Goal: Task Accomplishment & Management: Manage account settings

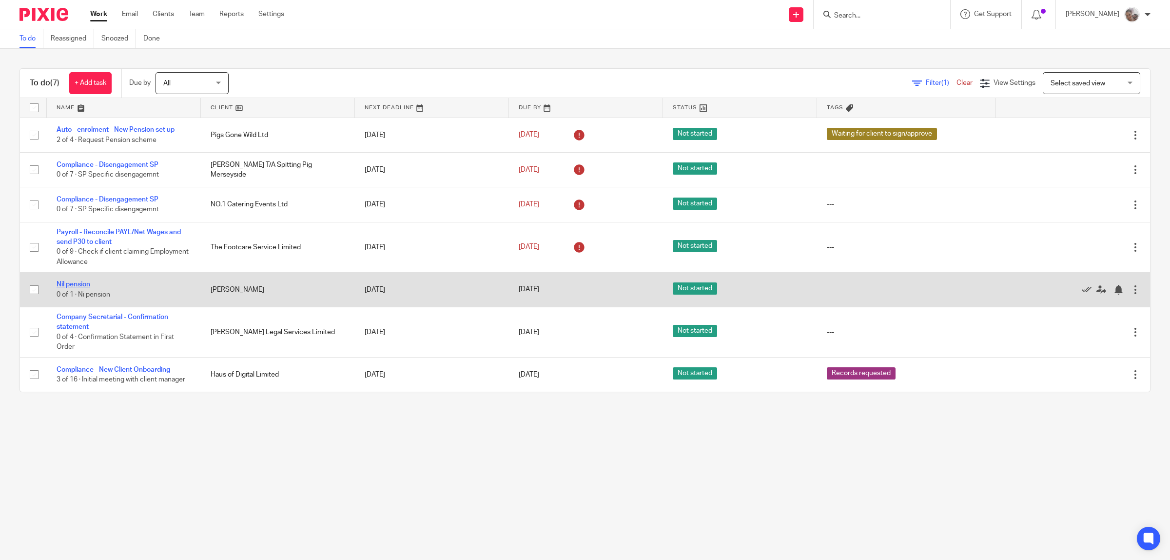
click at [68, 284] on link "Nil pension" at bounding box center [74, 284] width 34 height 7
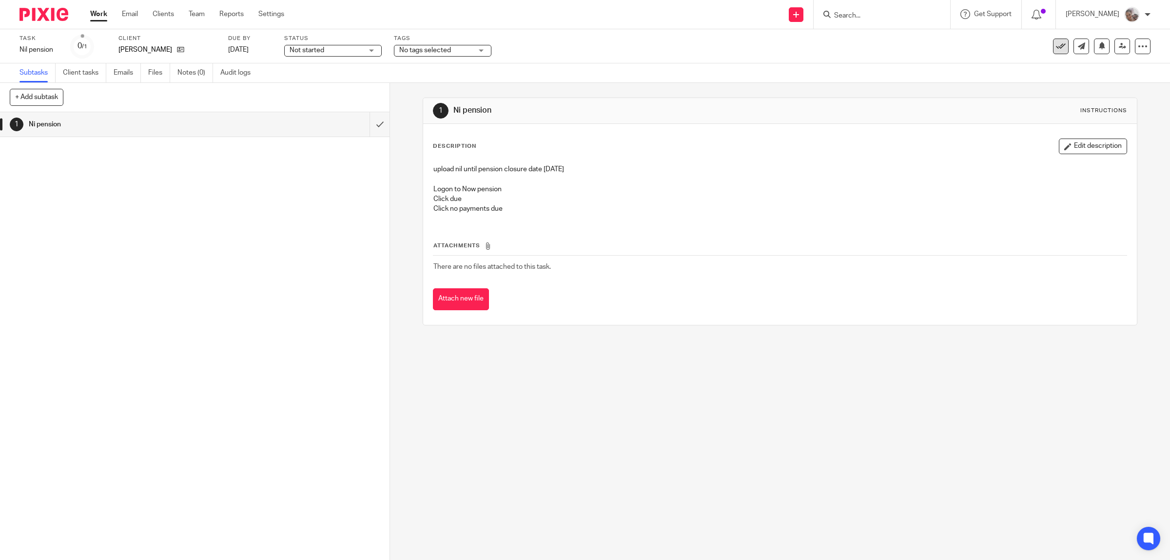
click at [1056, 44] on icon at bounding box center [1061, 46] width 10 height 10
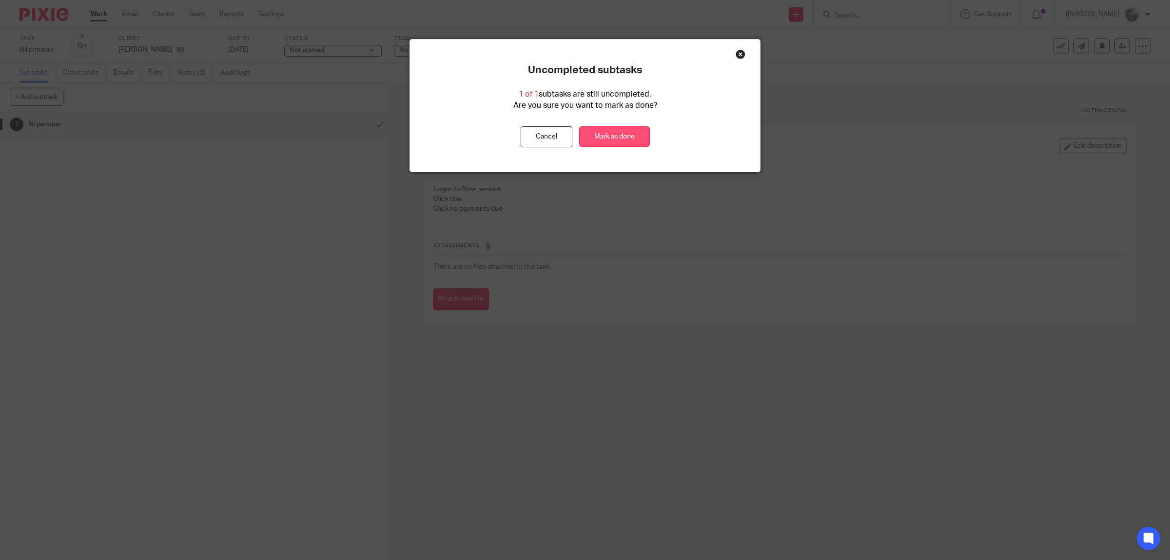
click at [602, 139] on link "Mark as done" at bounding box center [614, 136] width 71 height 21
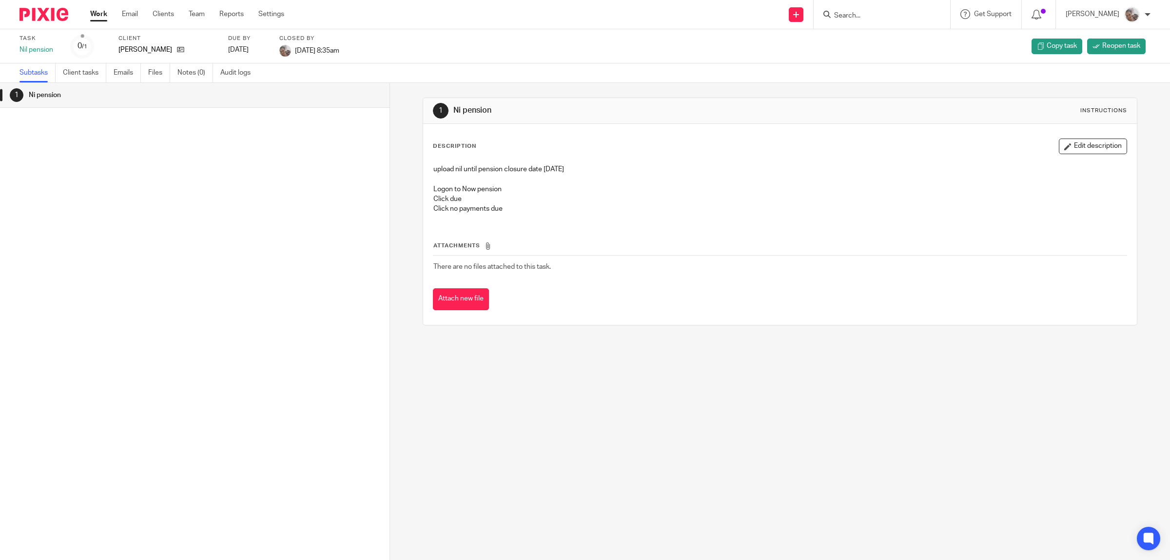
click at [102, 13] on link "Work" at bounding box center [98, 14] width 17 height 10
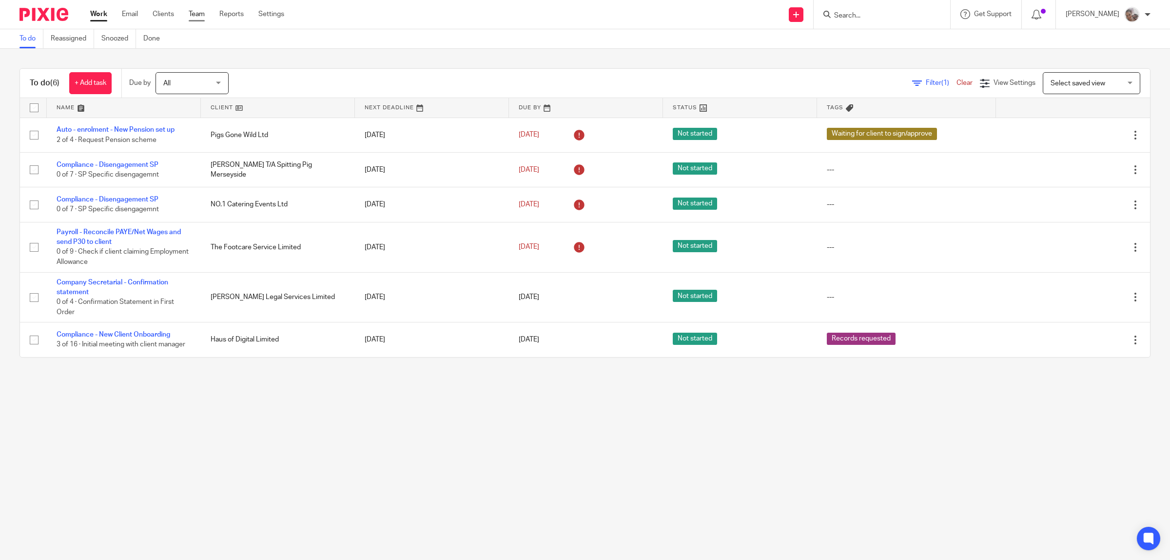
click at [196, 16] on link "Team" at bounding box center [197, 14] width 16 height 10
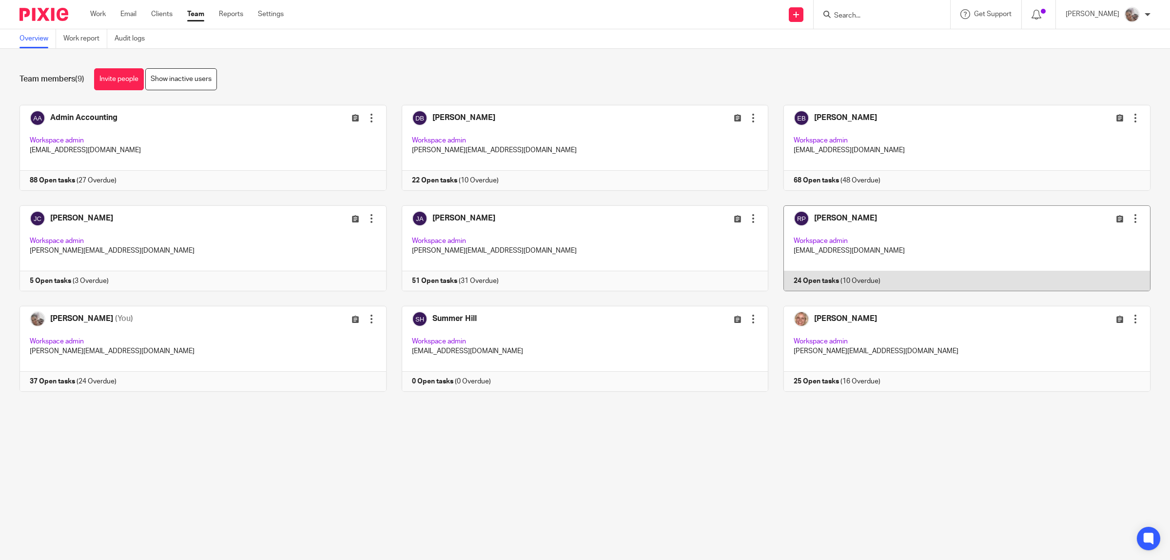
click at [802, 214] on link at bounding box center [959, 248] width 382 height 86
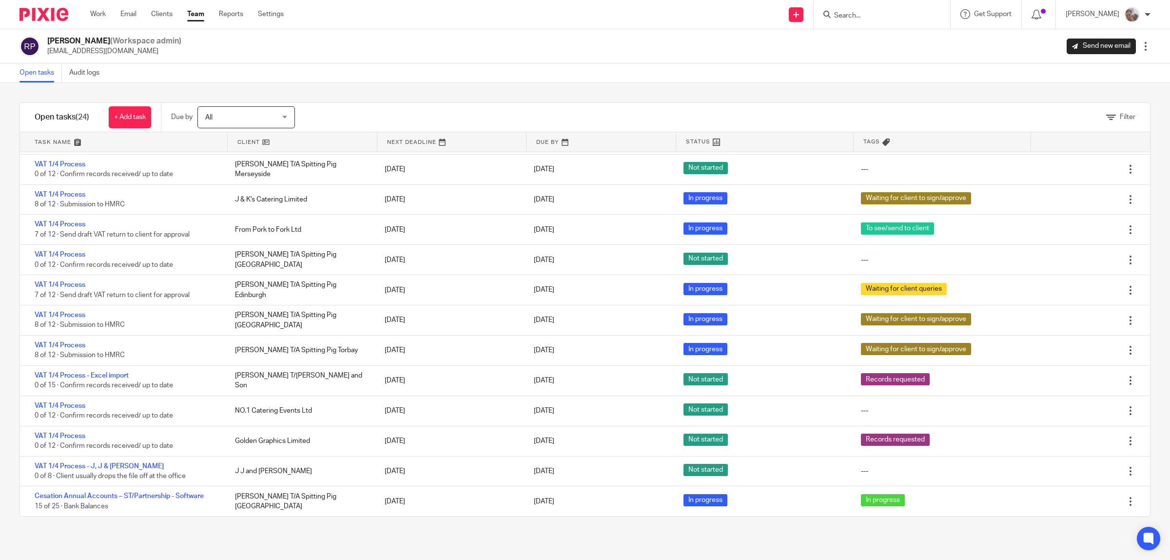
scroll to position [369, 0]
